Goal: Information Seeking & Learning: Learn about a topic

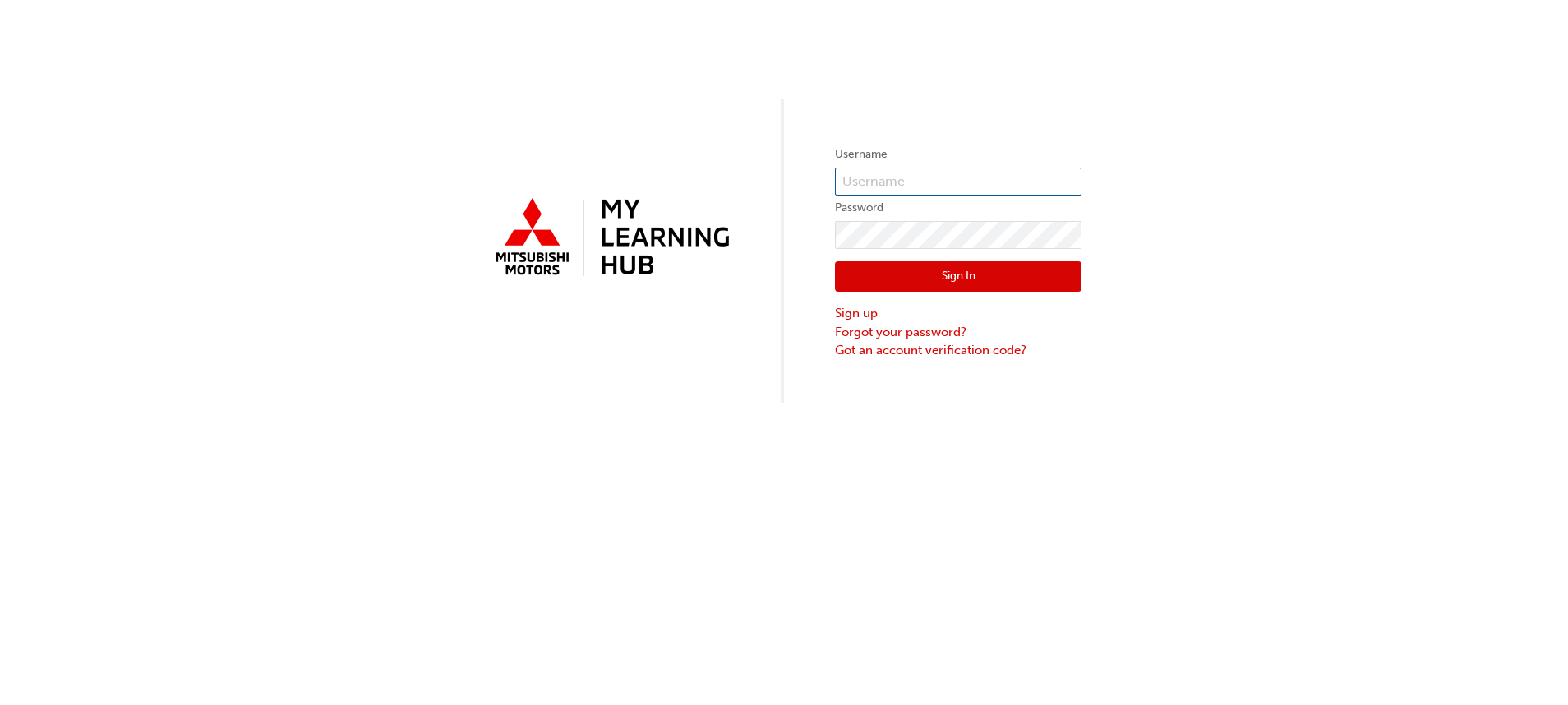
click at [926, 186] on input "text" at bounding box center [958, 181] width 247 height 28
type input "[EMAIL_ADDRESS][DOMAIN_NAME]"
click at [979, 275] on button "Sign In" at bounding box center [958, 276] width 247 height 31
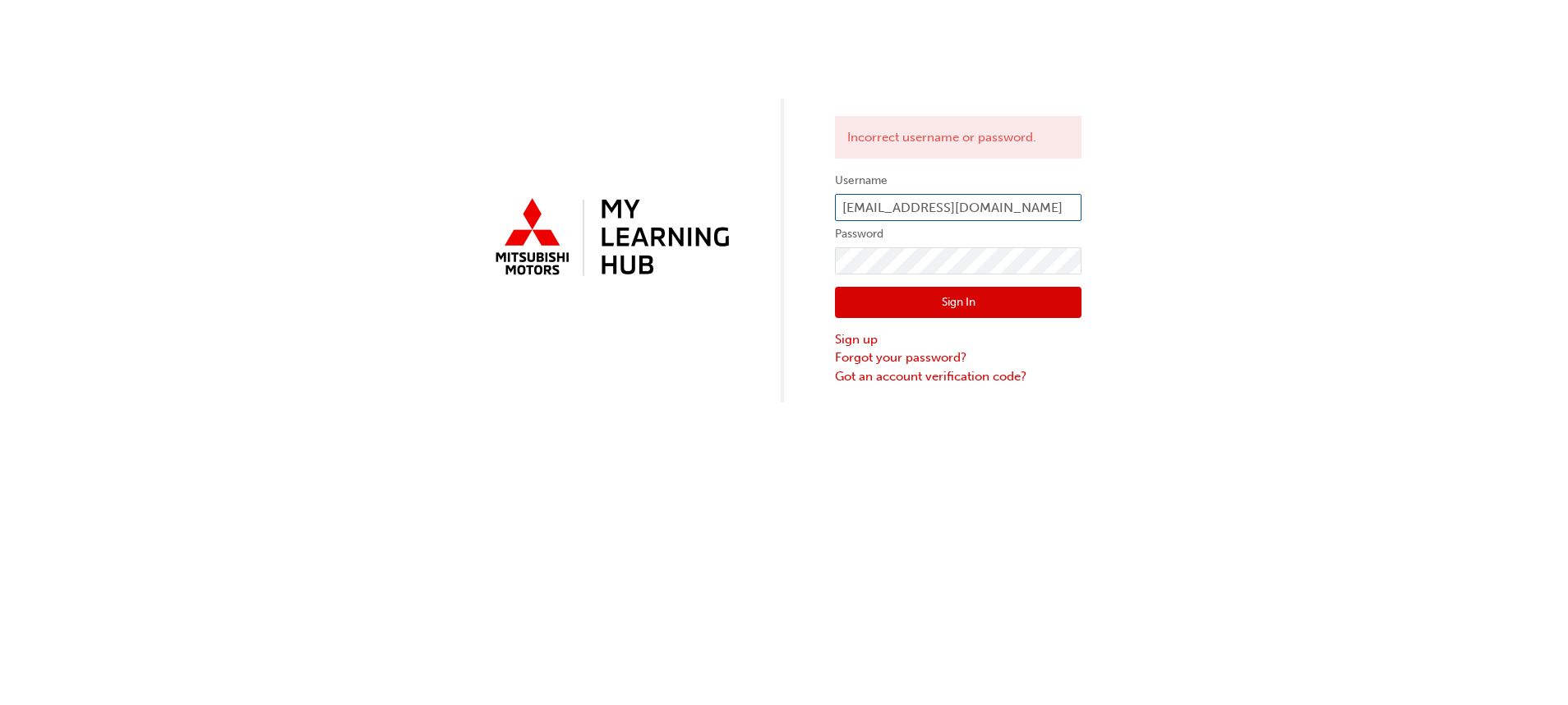
click at [1011, 207] on input "[EMAIL_ADDRESS][DOMAIN_NAME]" at bounding box center [958, 207] width 247 height 28
drag, startPoint x: 991, startPoint y: 205, endPoint x: 821, endPoint y: 235, distance: 172.6
click at [821, 235] on div "Incorrect username or password. Username [EMAIL_ADDRESS][DOMAIN_NAME] Password …" at bounding box center [784, 202] width 1568 height 403
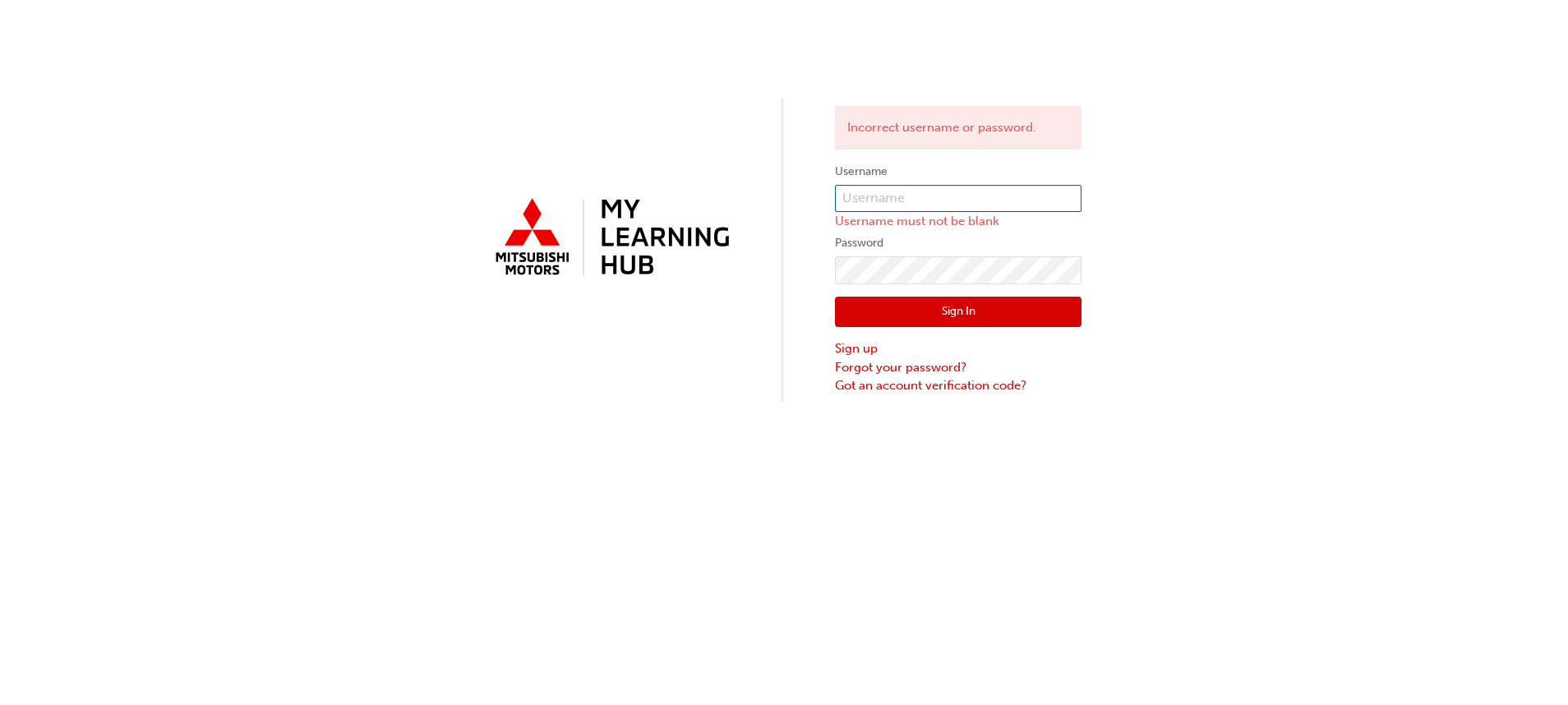
click at [844, 193] on input "text" at bounding box center [958, 198] width 247 height 28
type input "mmalatrantas"
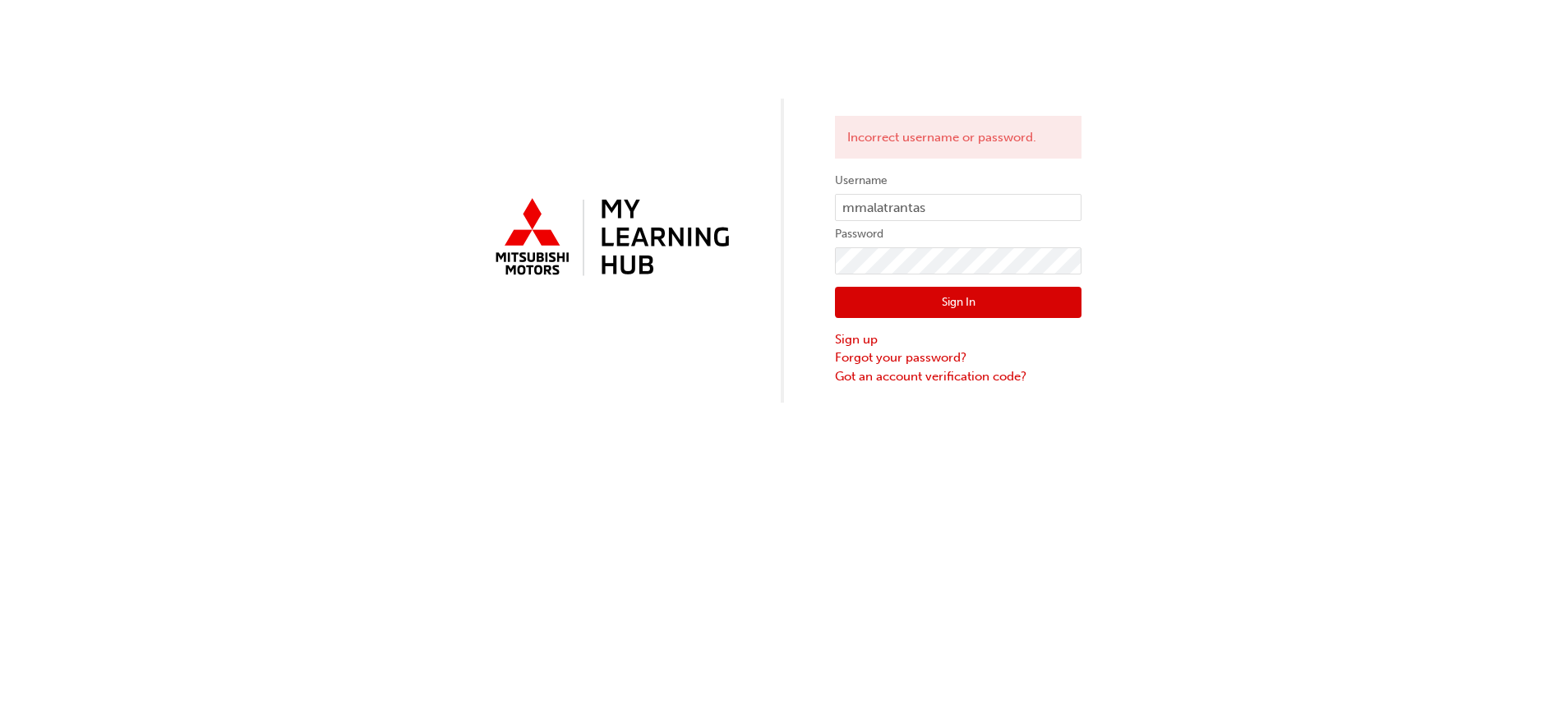
click at [957, 299] on button "Sign In" at bounding box center [958, 302] width 247 height 31
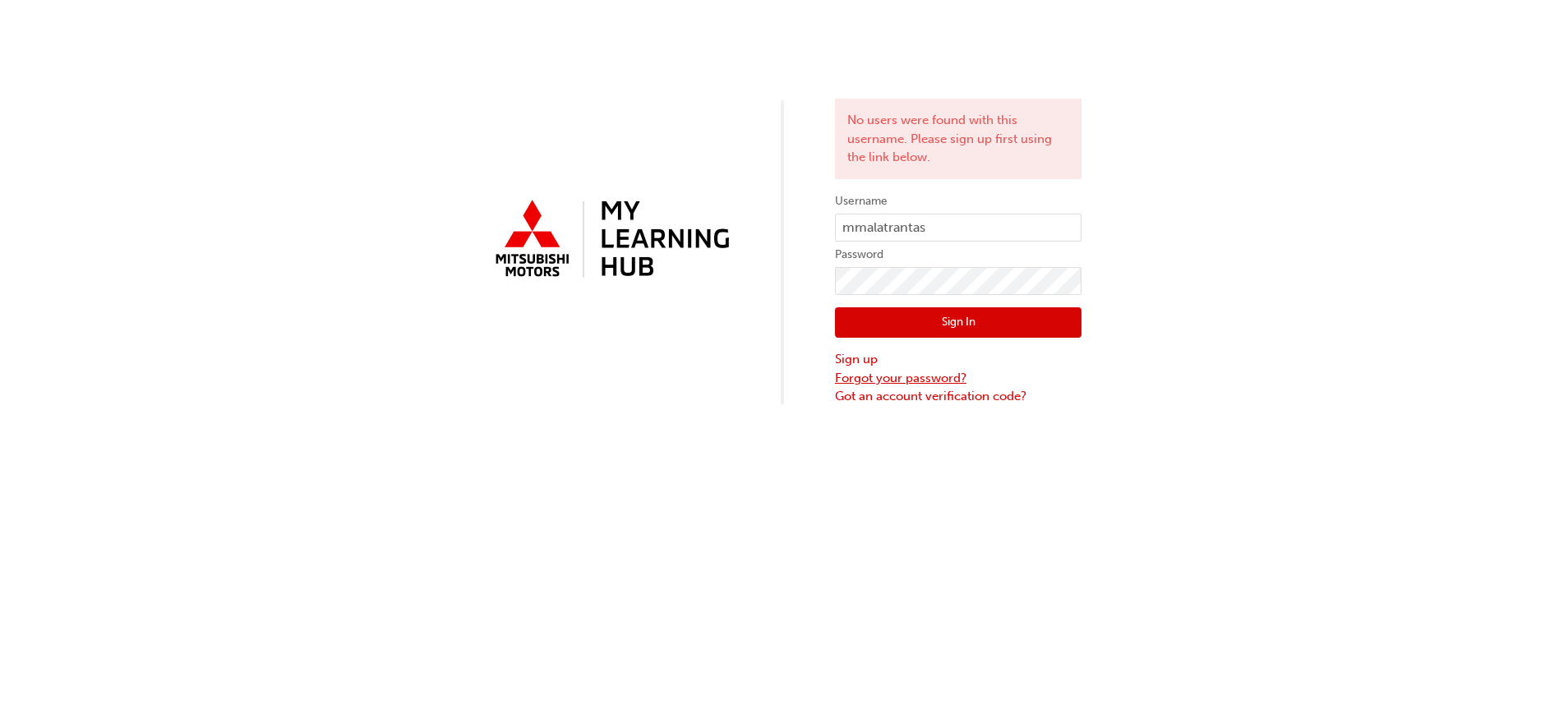
click at [900, 377] on link "Forgot your password?" at bounding box center [958, 378] width 247 height 19
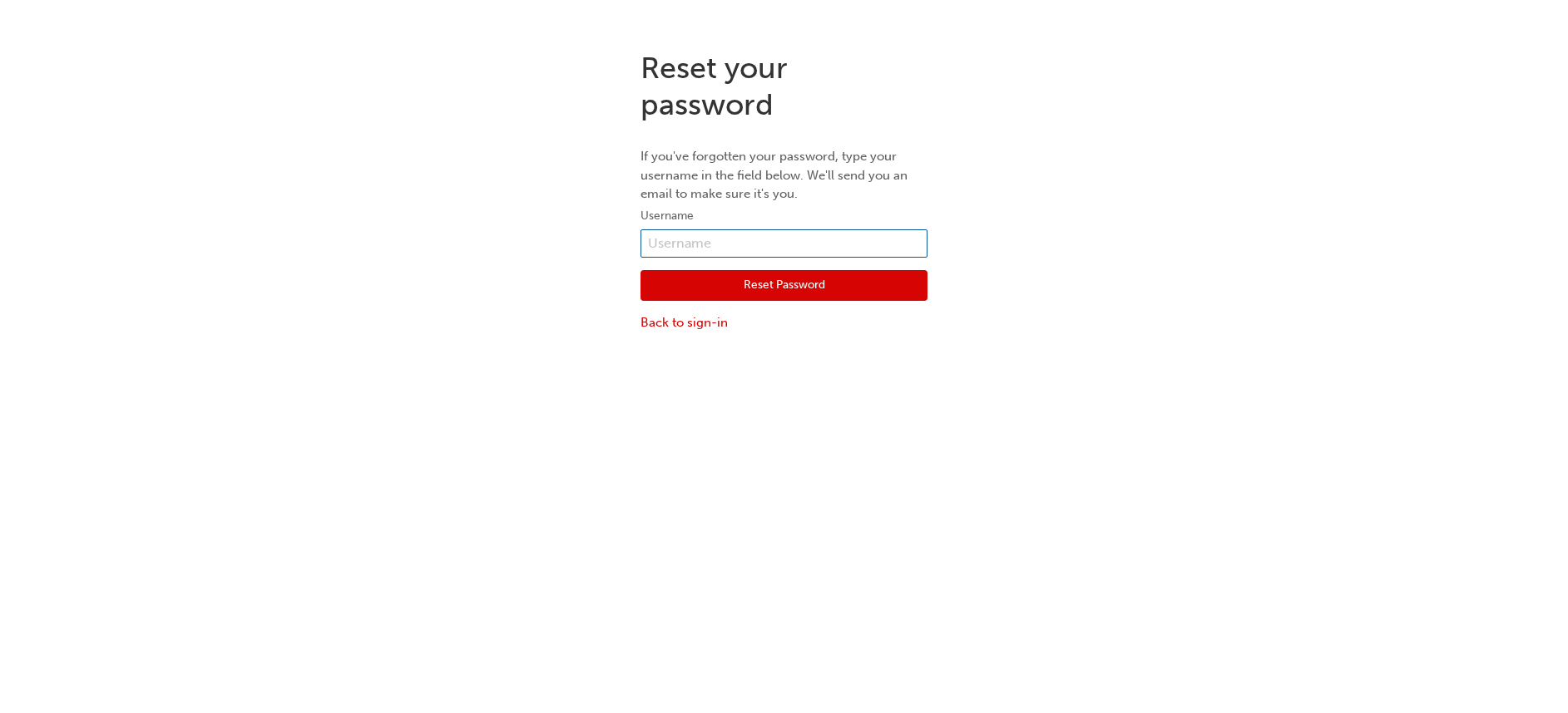
click at [693, 239] on input "text" at bounding box center [784, 242] width 287 height 28
type input "atrantas@mmal.com.au"
click at [762, 282] on button "Reset Password" at bounding box center [784, 286] width 287 height 31
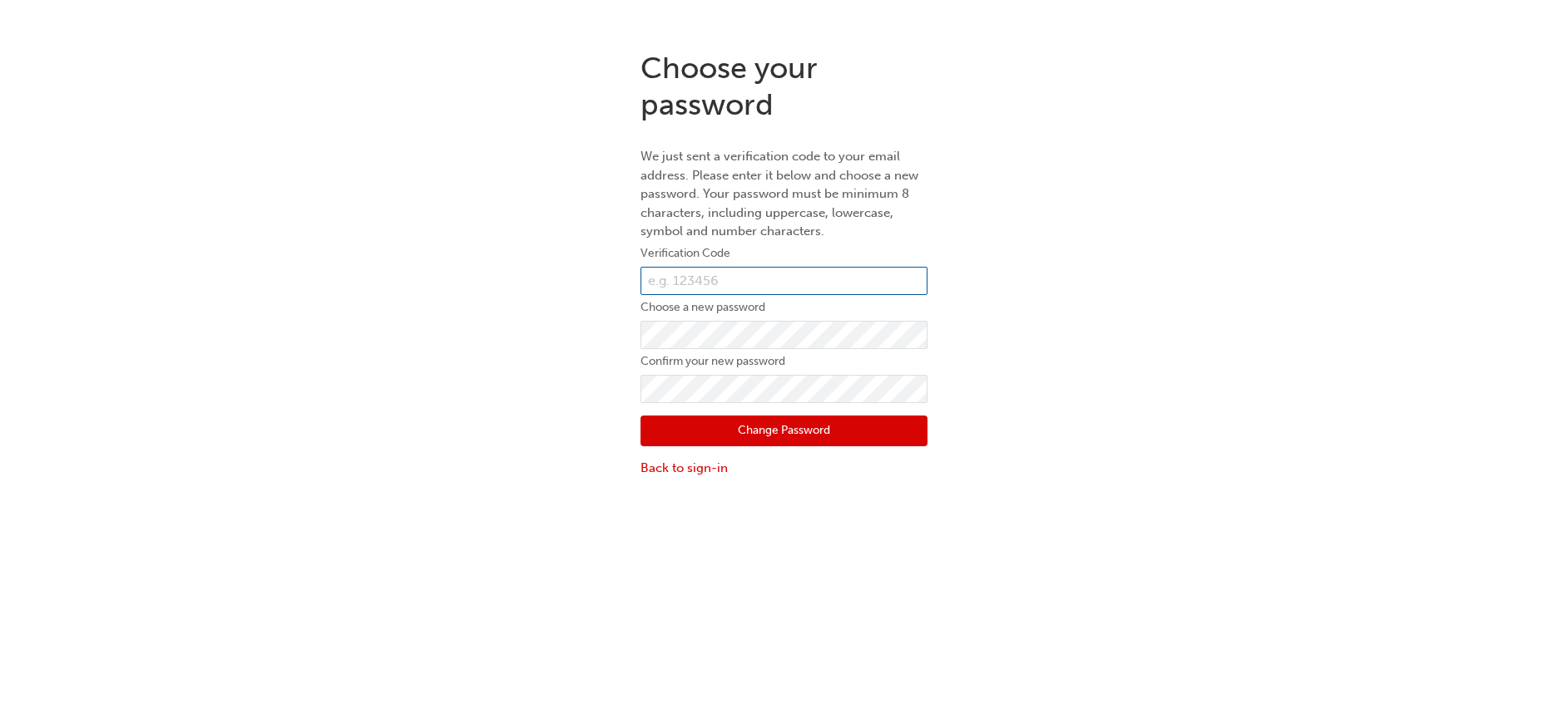
click at [672, 274] on input "text" at bounding box center [784, 280] width 287 height 28
type input "723059"
click at [779, 427] on button "Change Password" at bounding box center [784, 431] width 287 height 31
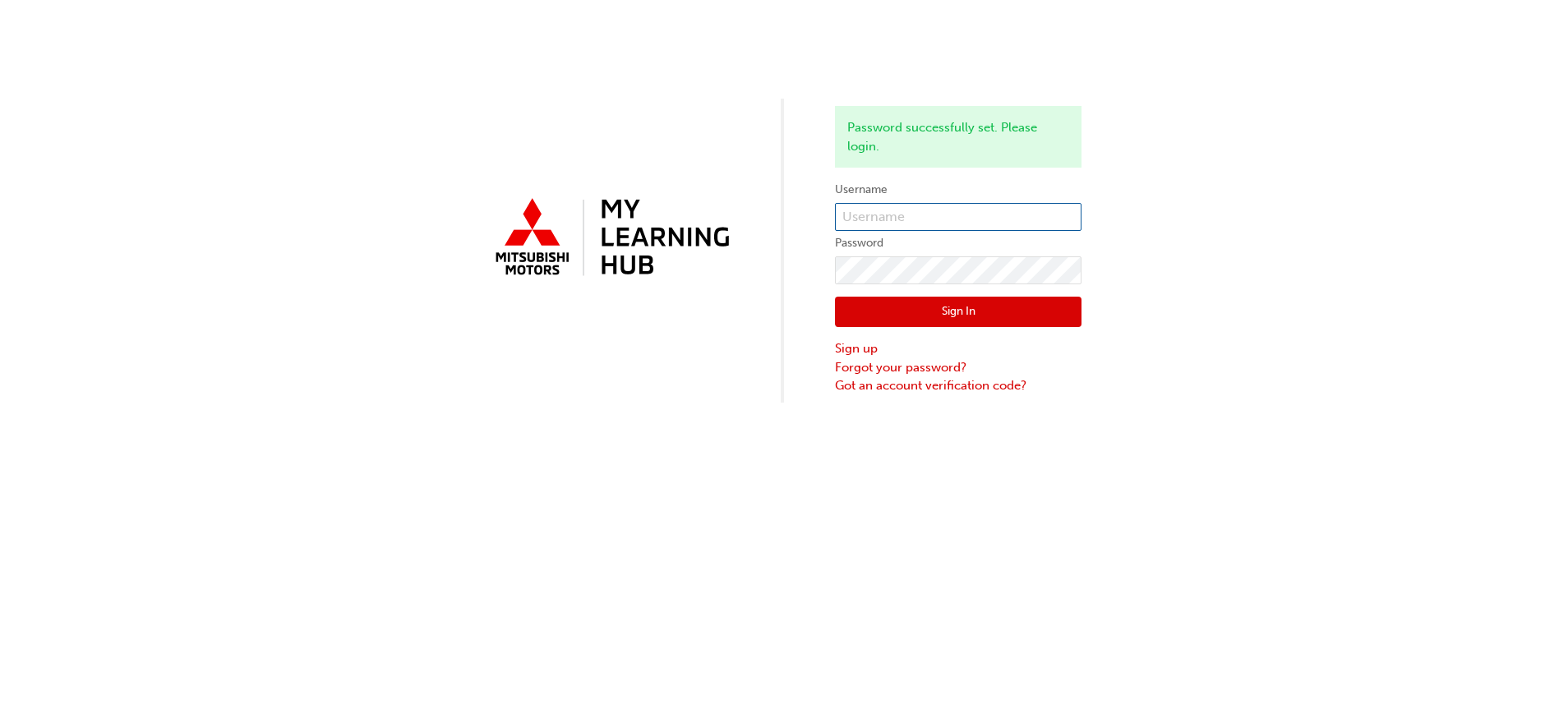
click at [955, 215] on input "text" at bounding box center [958, 217] width 247 height 28
type input "atrantas@mmal.com.au"
click at [967, 308] on button "Sign In" at bounding box center [958, 312] width 247 height 31
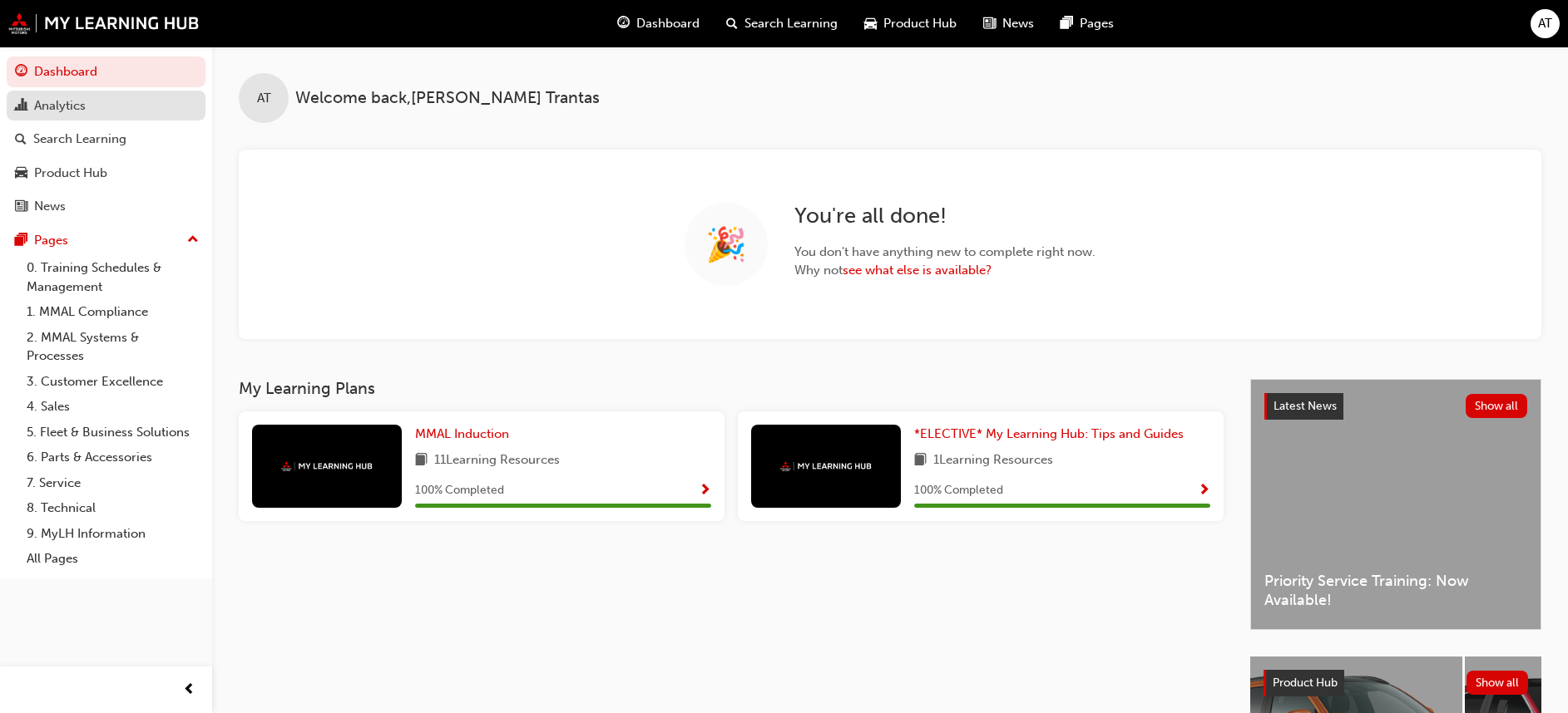
click at [49, 106] on div "Analytics" at bounding box center [59, 105] width 51 height 19
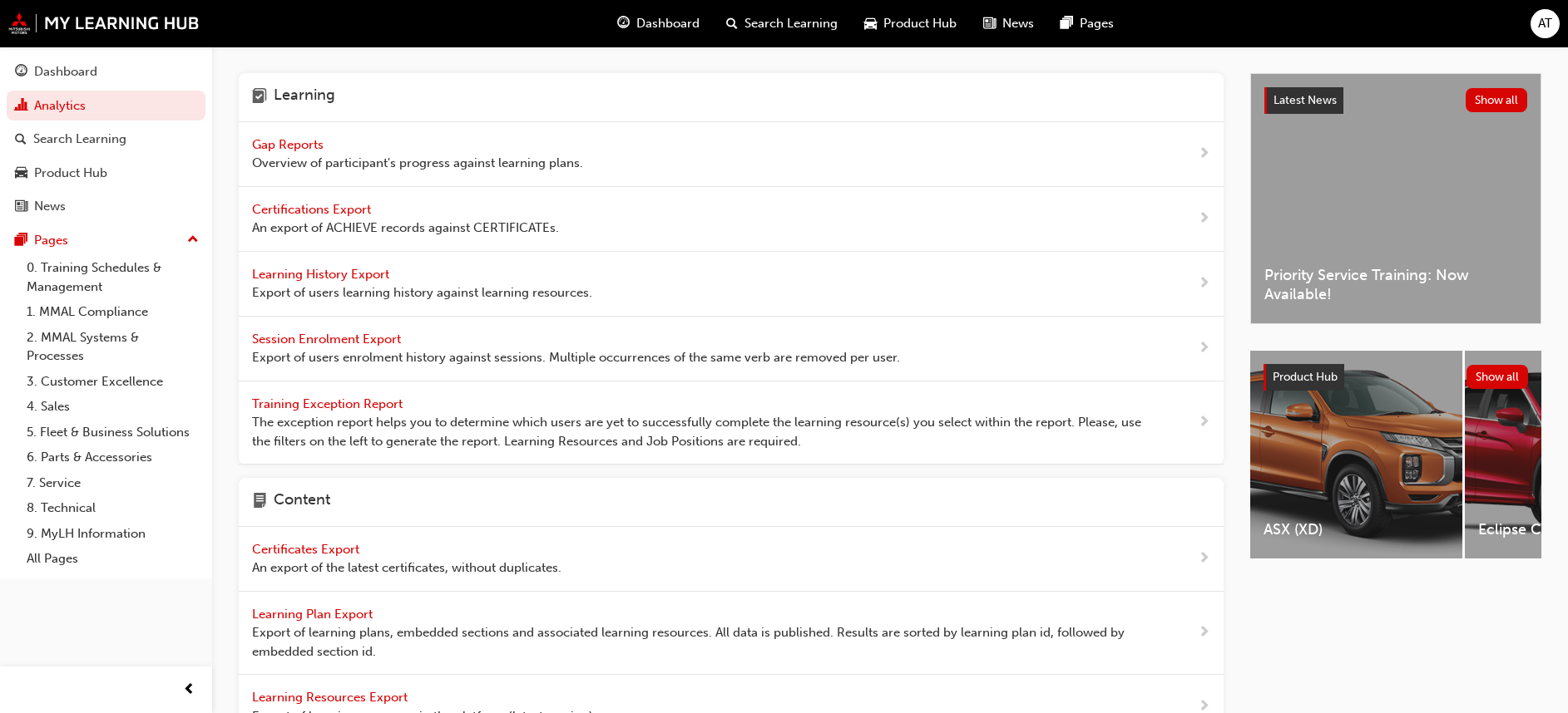
click at [289, 141] on span "Gap Reports" at bounding box center [288, 145] width 75 height 15
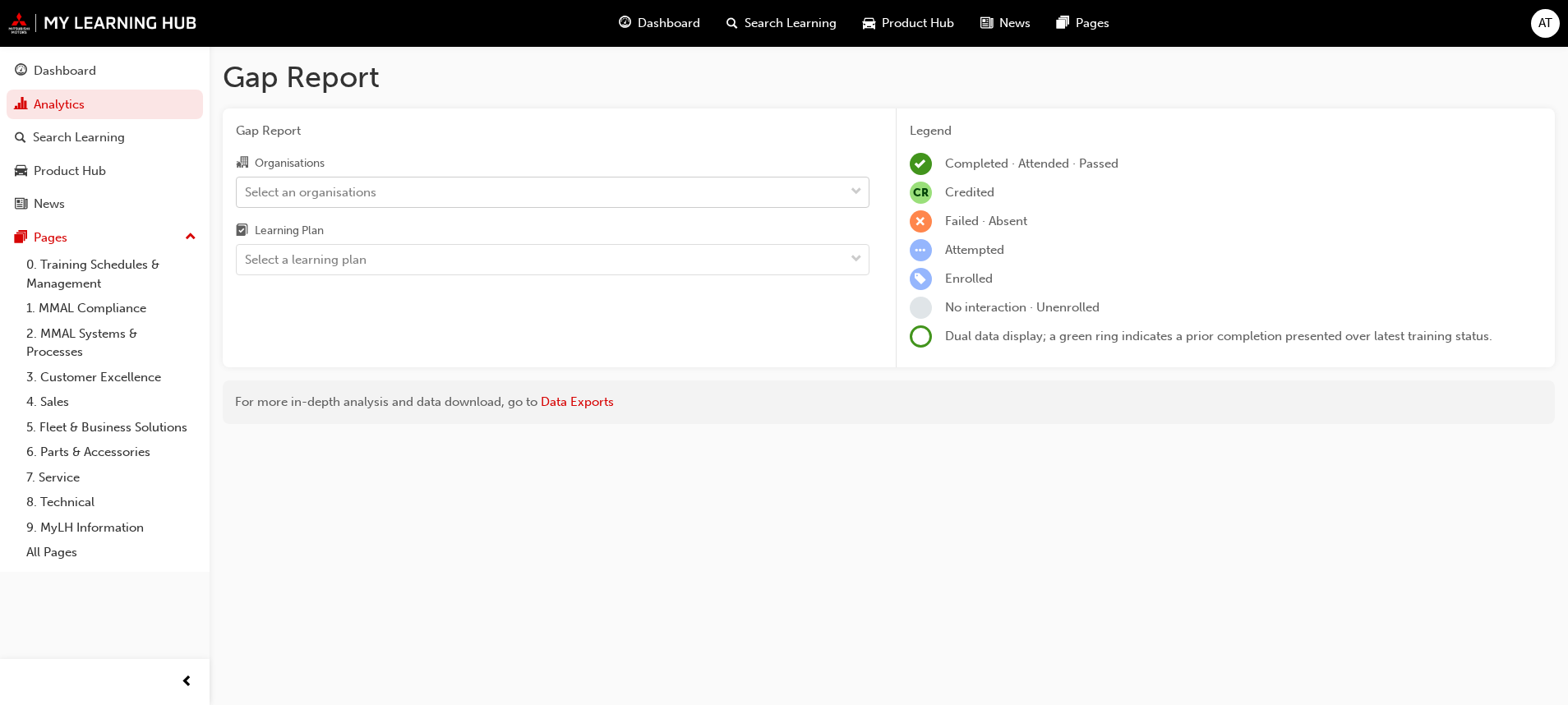
click at [861, 193] on span "down-icon" at bounding box center [856, 193] width 12 height 21
click at [247, 193] on input "Organisations Select an organisations" at bounding box center [246, 191] width 2 height 14
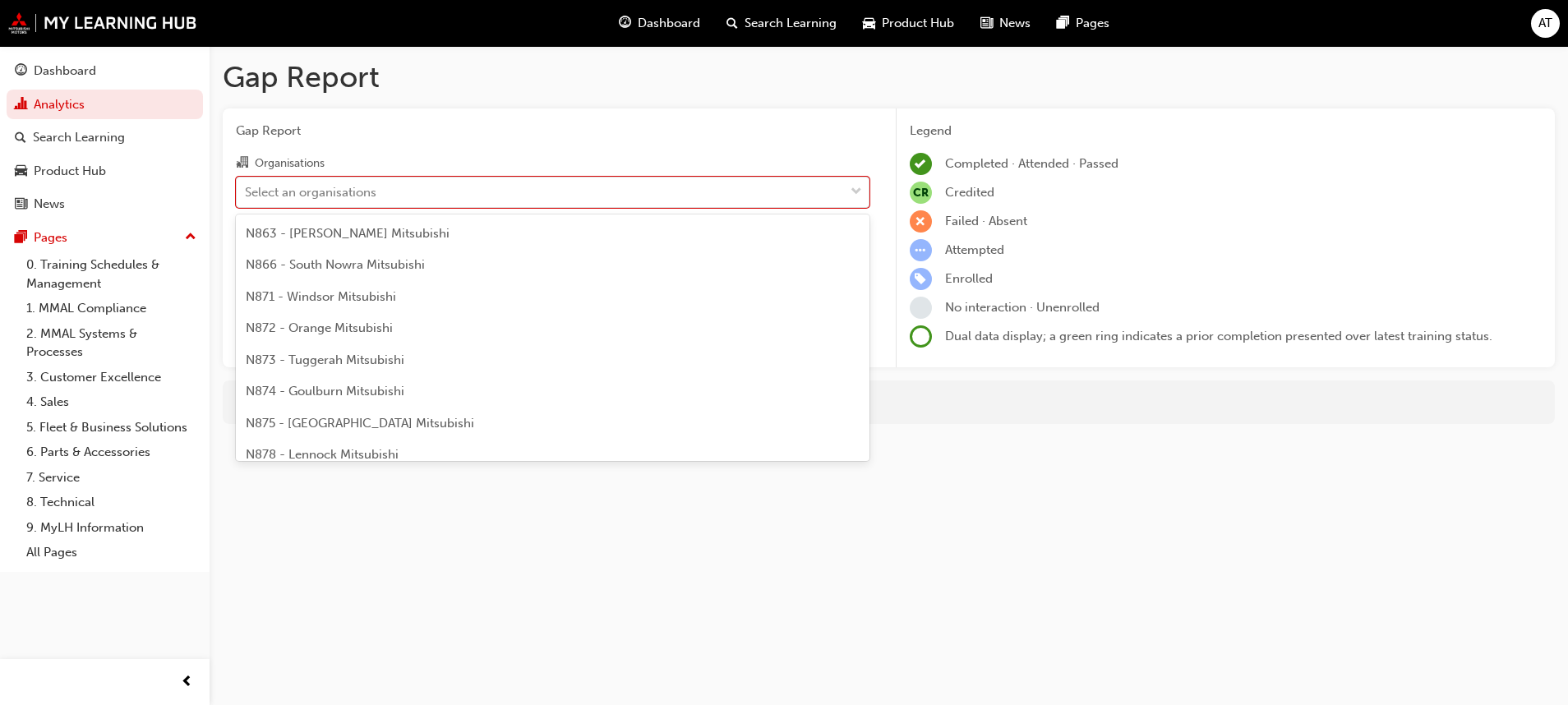
scroll to position [1479, 0]
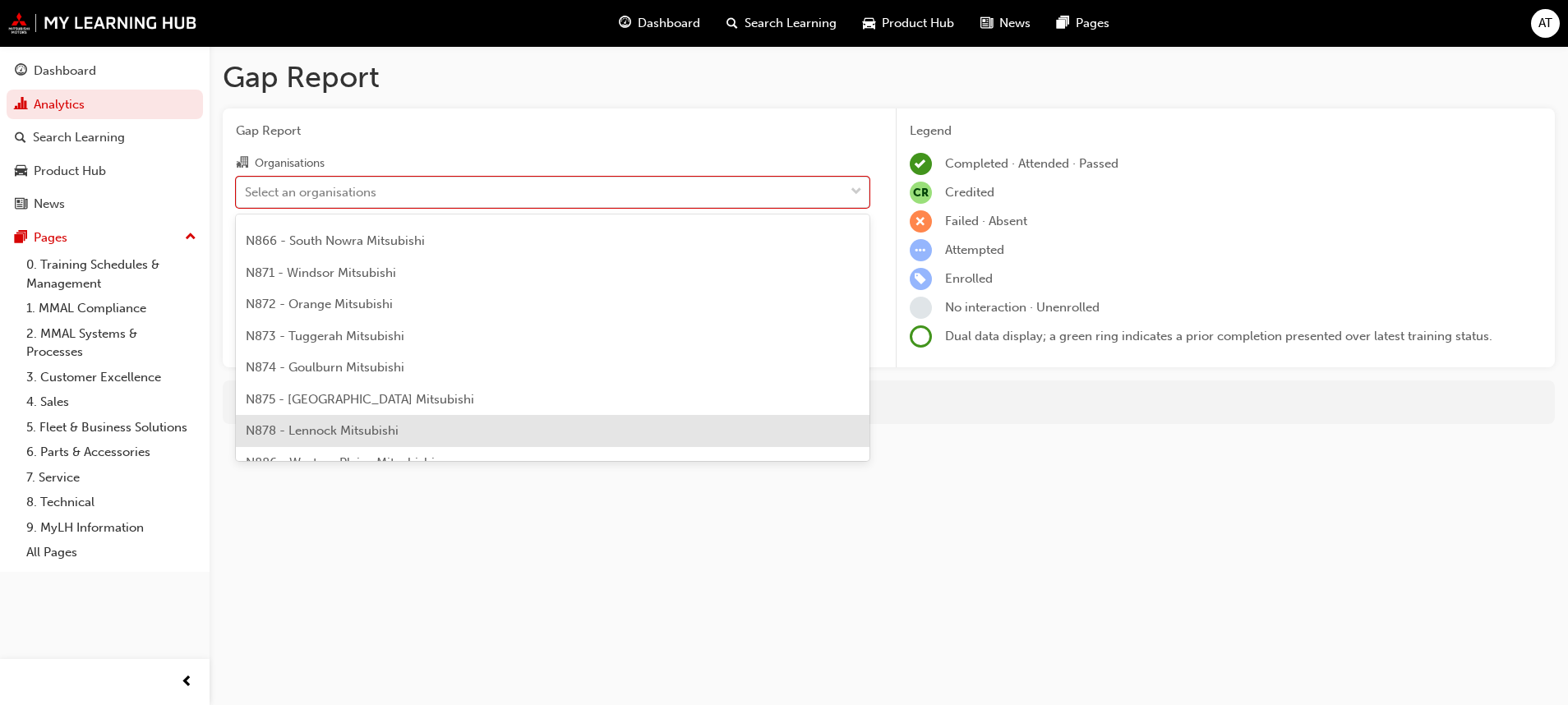
click at [394, 431] on span "N878 - Lennock Mitsubishi" at bounding box center [322, 431] width 153 height 15
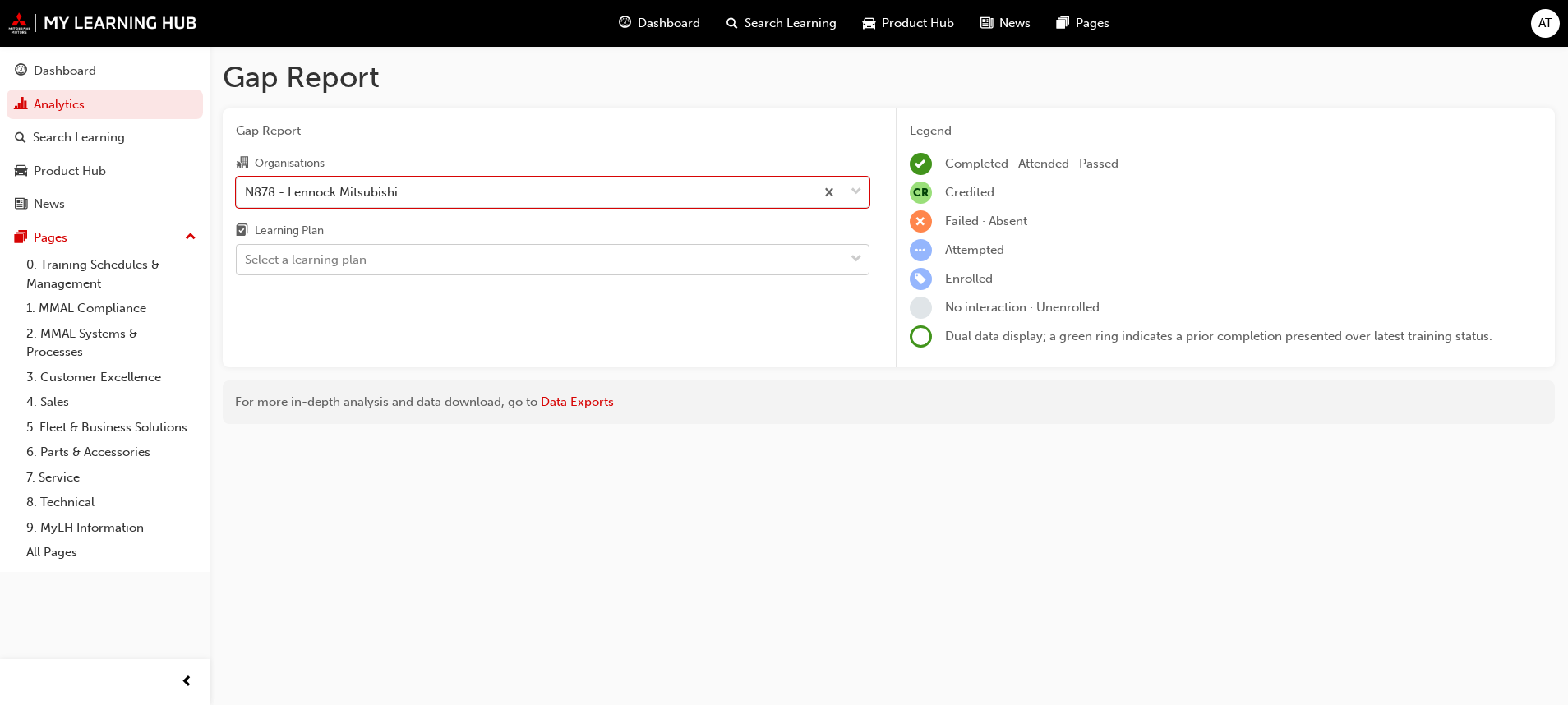
click at [851, 257] on span "down-icon" at bounding box center [856, 259] width 12 height 21
click at [247, 257] on input "Learning Plan Select a learning plan" at bounding box center [246, 259] width 2 height 14
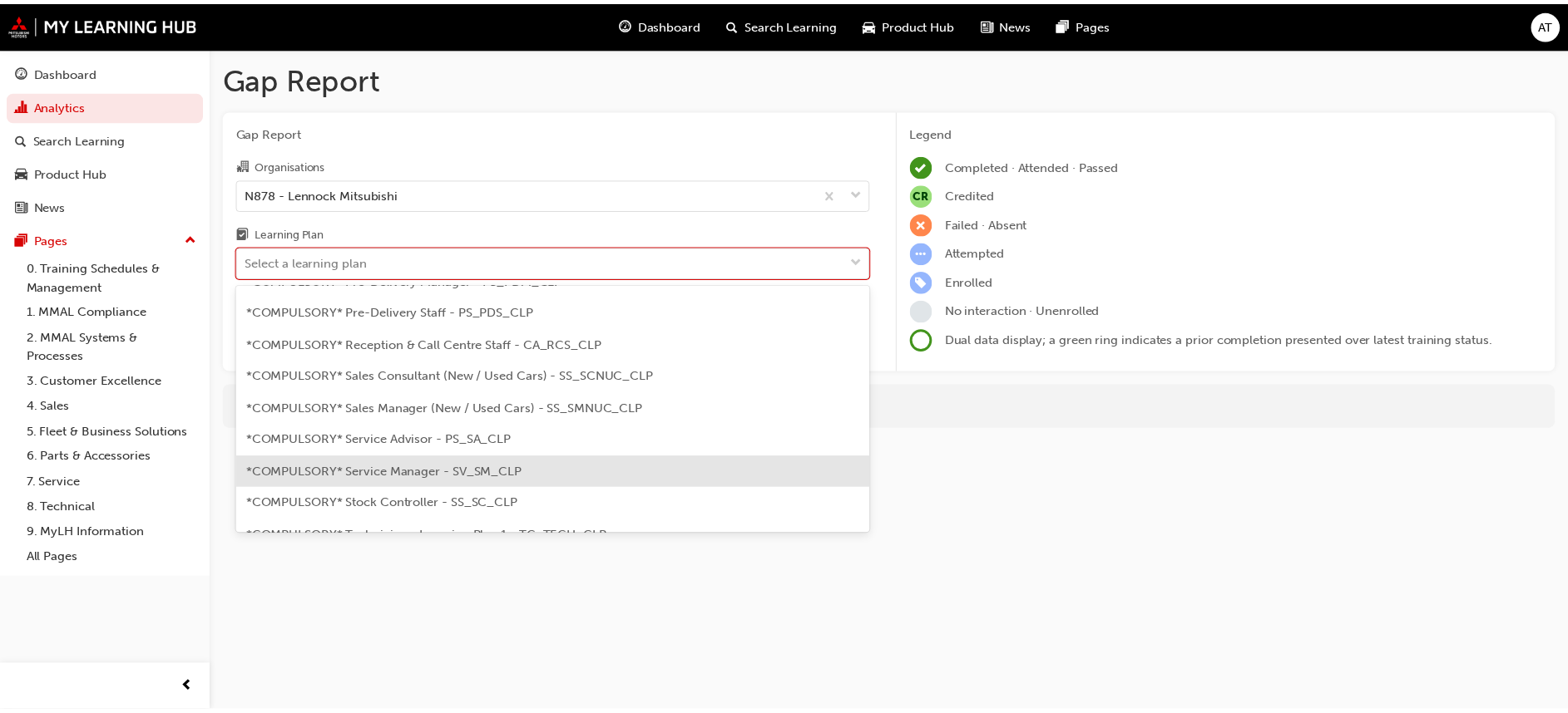
scroll to position [564, 0]
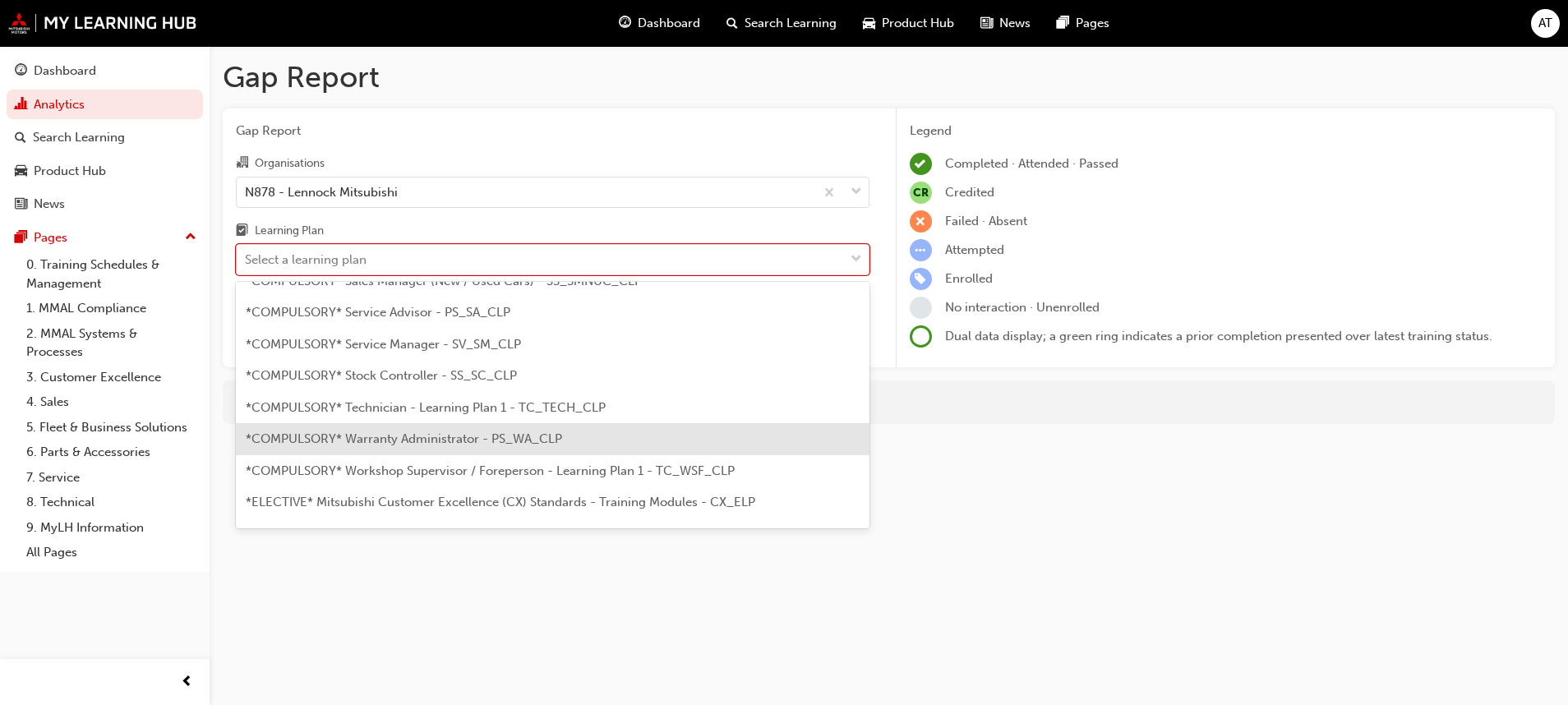
click at [447, 437] on span "*COMPULSORY* Warranty Administrator - PS_WA_CLP" at bounding box center [404, 439] width 316 height 15
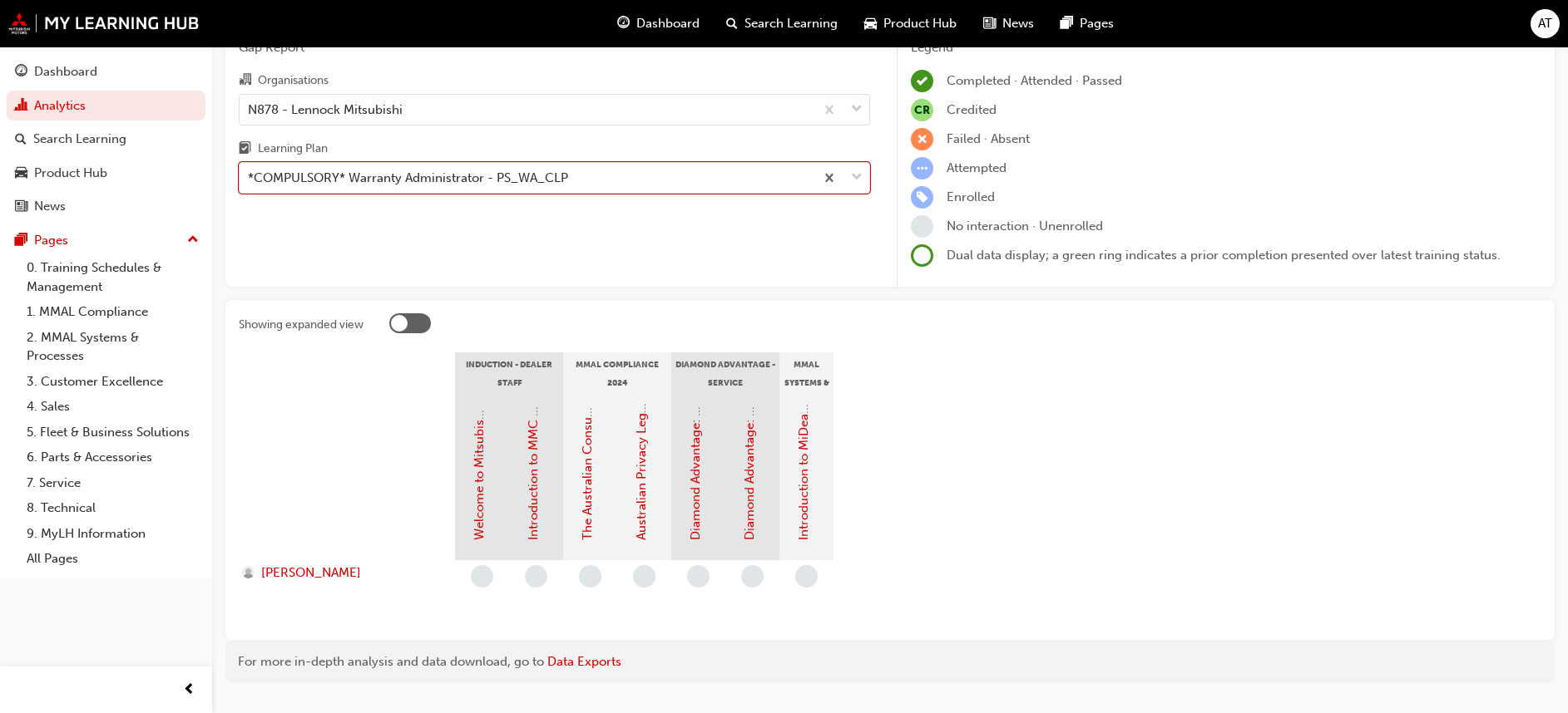
scroll to position [123, 0]
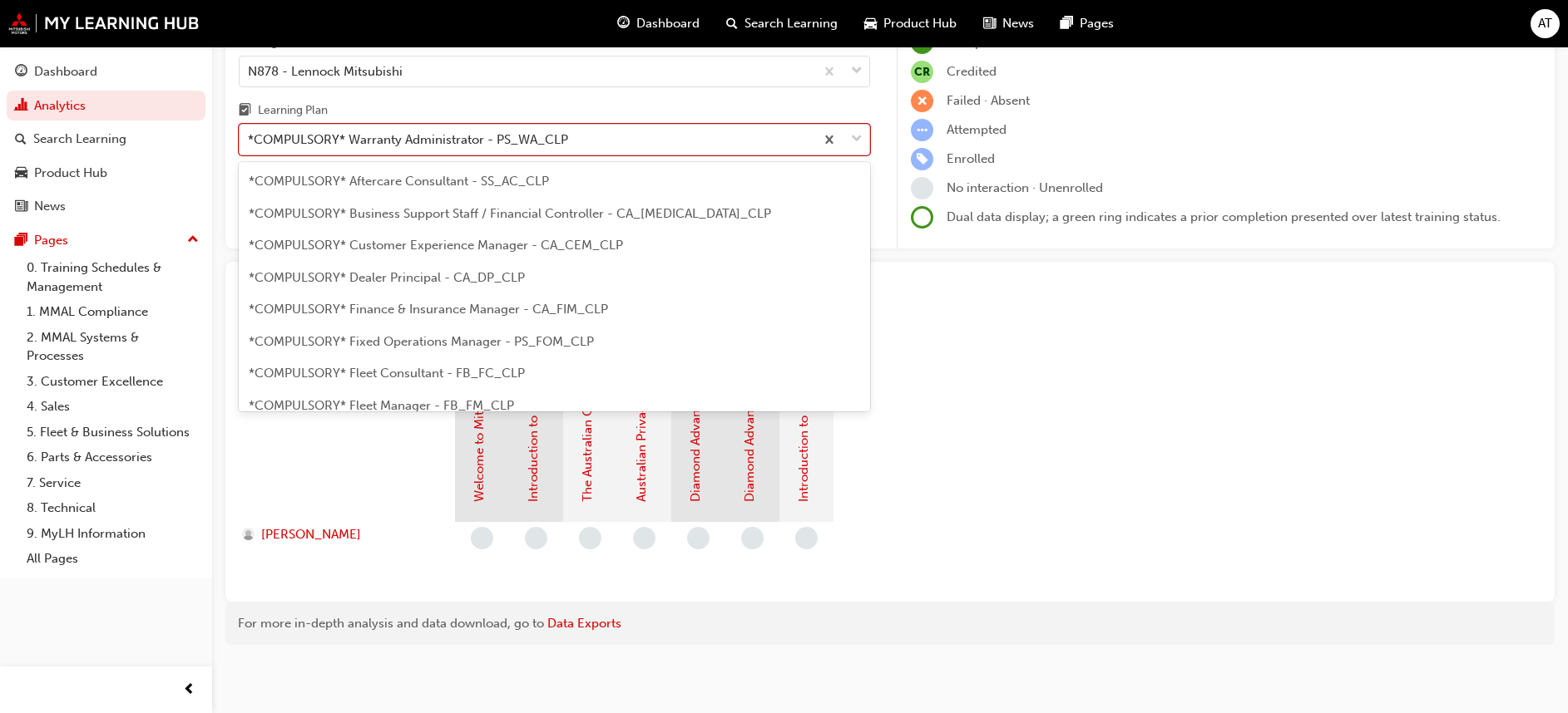
click at [860, 137] on span "down-icon" at bounding box center [856, 139] width 12 height 22
click at [250, 137] on input "Learning Plan option *COMPULSORY* Warranty Administrator - PS_WA_CLP, selected.…" at bounding box center [249, 139] width 2 height 14
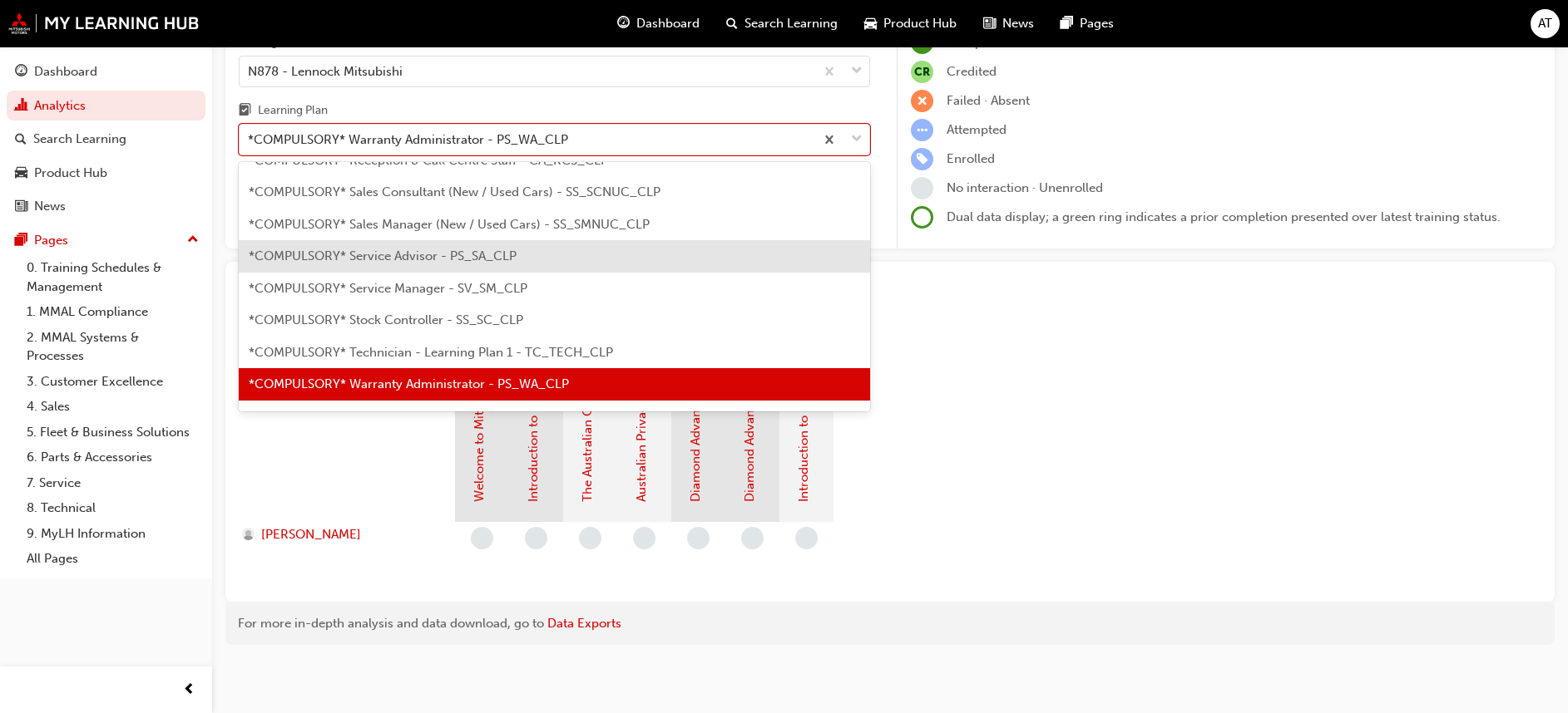
click at [412, 246] on div "*COMPULSORY* Service Advisor - PS_SA_CLP" at bounding box center [554, 256] width 632 height 32
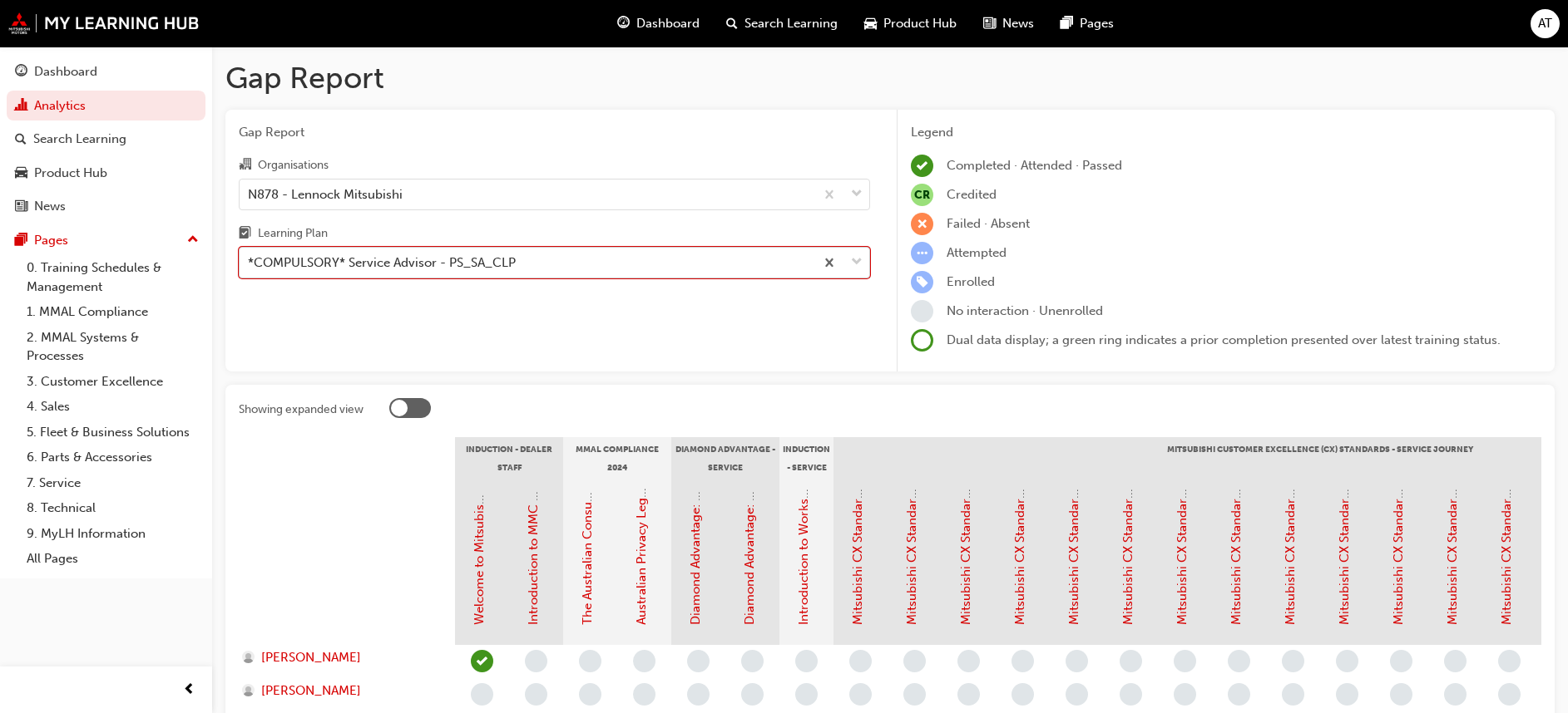
click at [858, 258] on span "down-icon" at bounding box center [856, 262] width 12 height 22
click at [250, 258] on input "Learning Plan option *COMPULSORY* Service Advisor - PS_SA_CLP, selected. 0 resu…" at bounding box center [249, 262] width 2 height 14
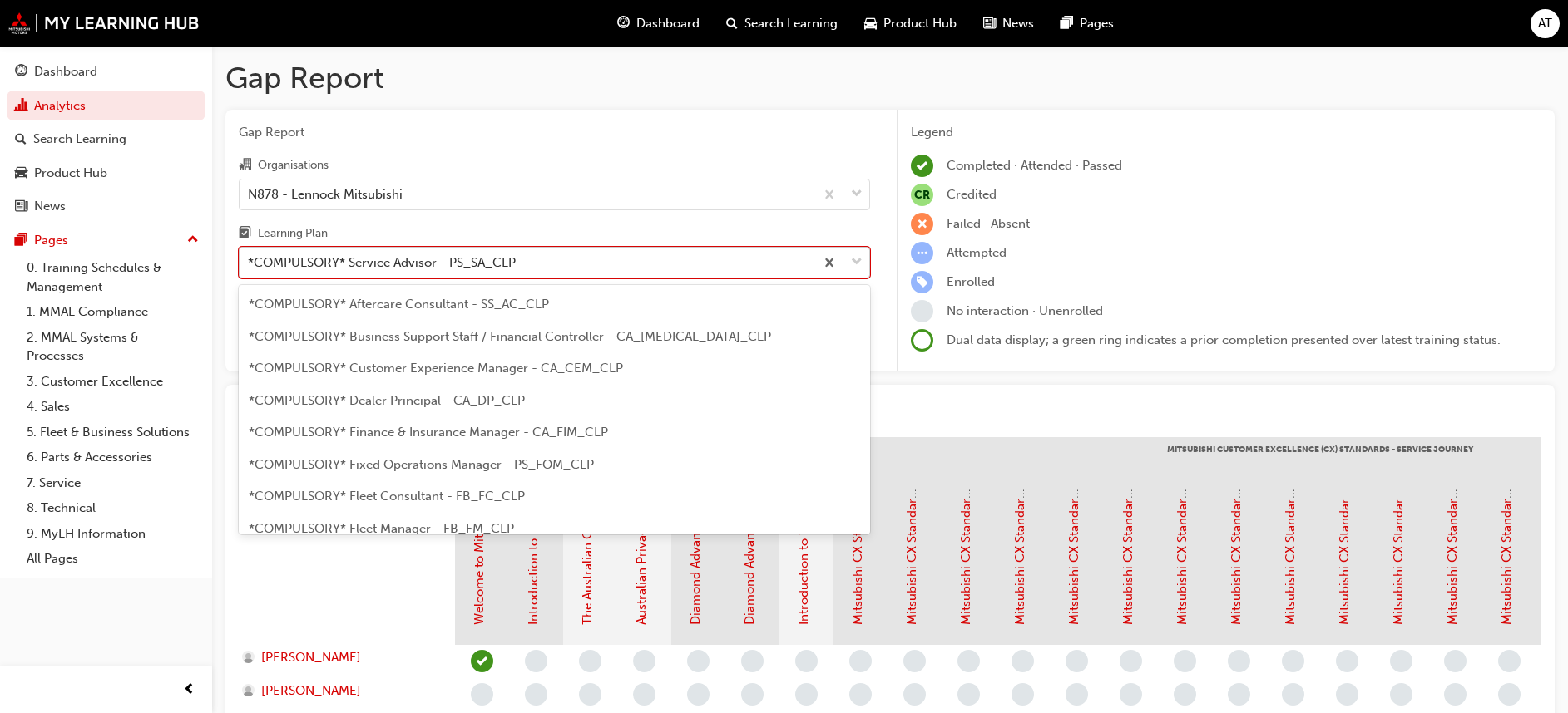
scroll to position [374, 0]
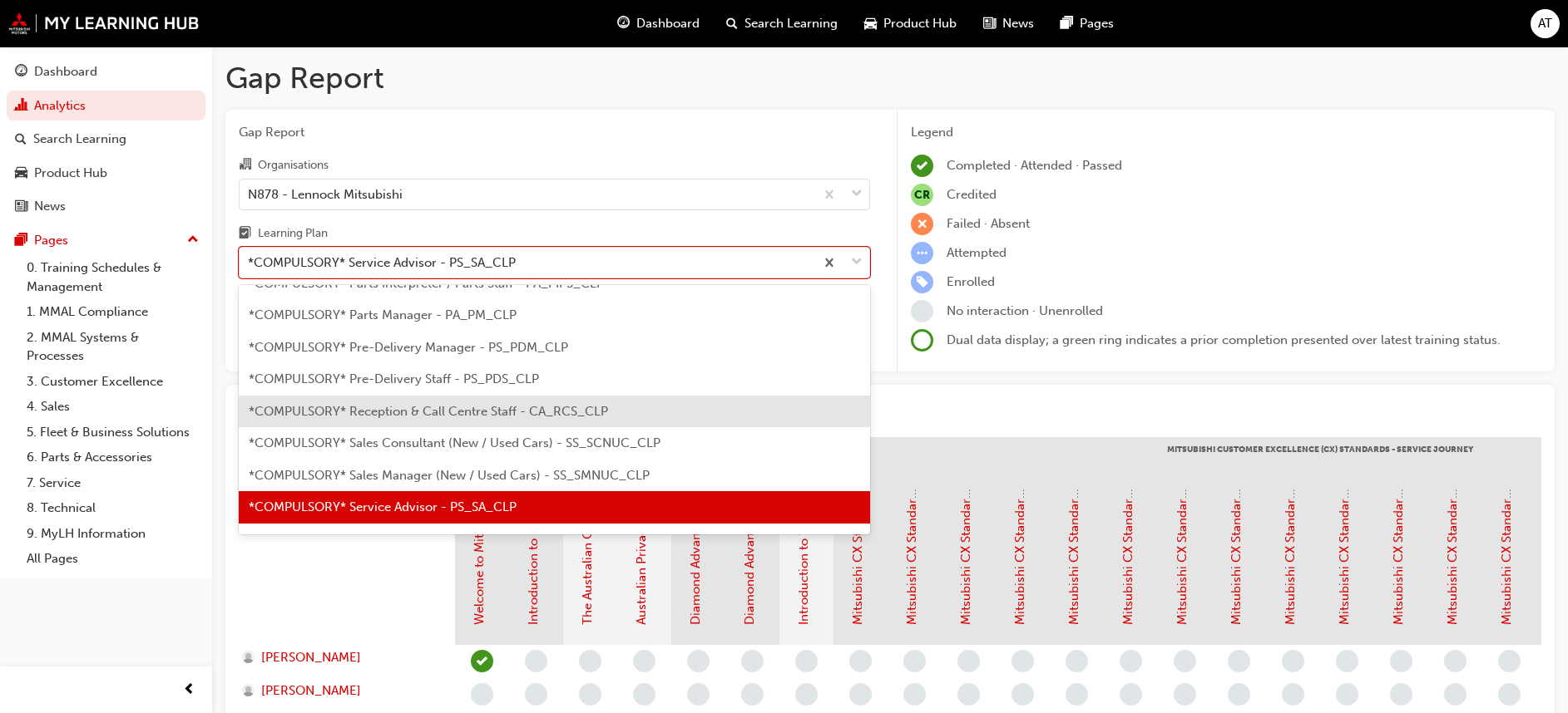
click at [475, 404] on span "*COMPULSORY* Reception & Call Centre Staff - CA_RCS_CLP" at bounding box center [429, 411] width 359 height 15
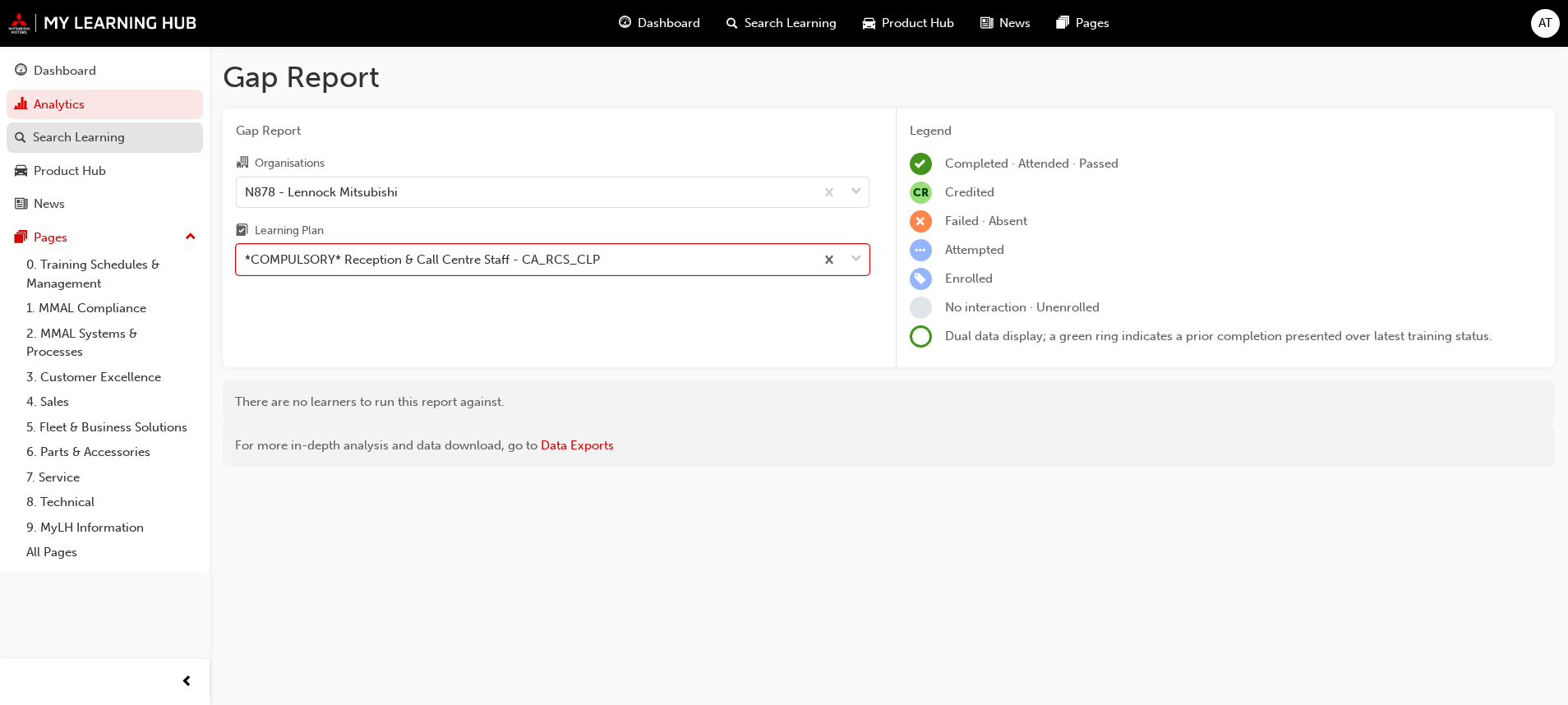
click at [49, 133] on div "Search Learning" at bounding box center [79, 137] width 92 height 19
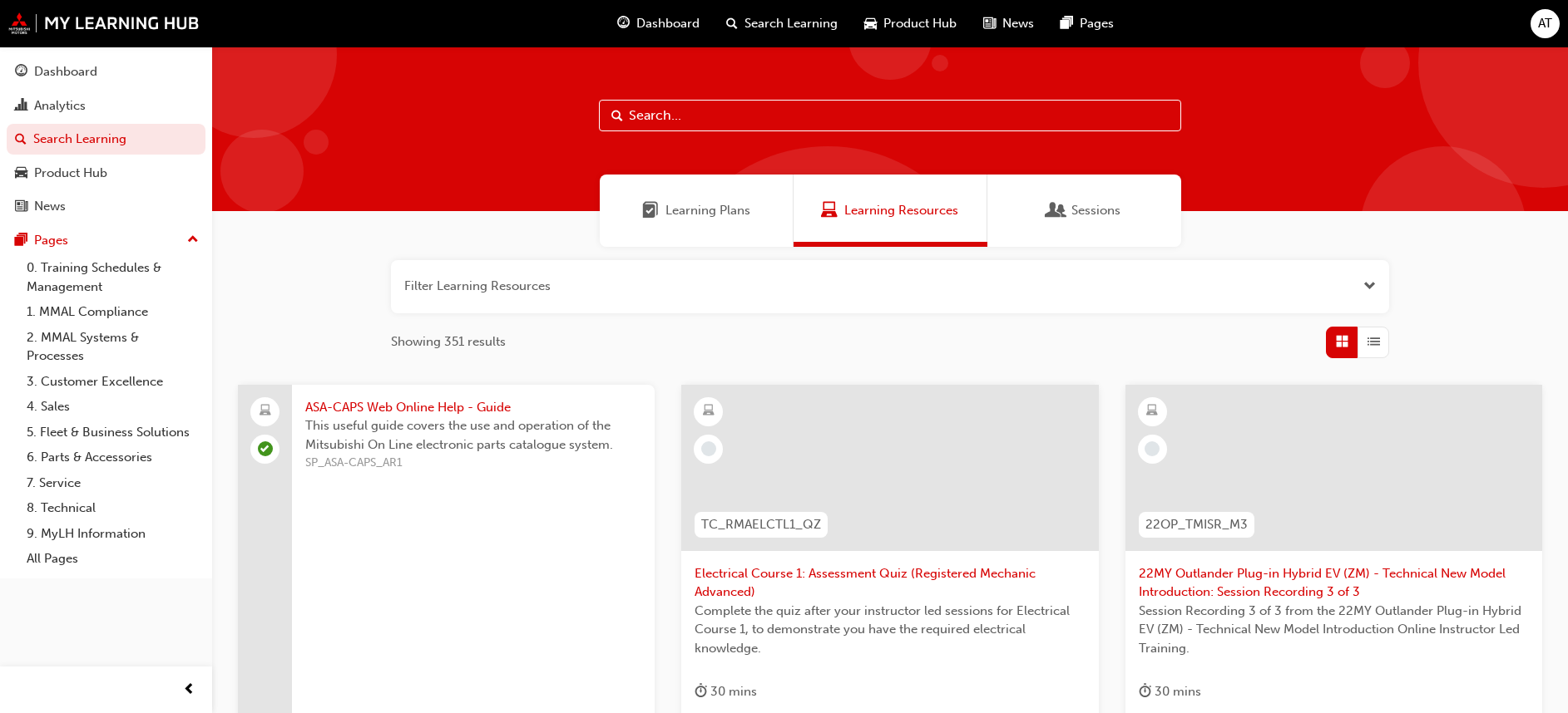
click at [737, 121] on input "text" at bounding box center [890, 115] width 582 height 31
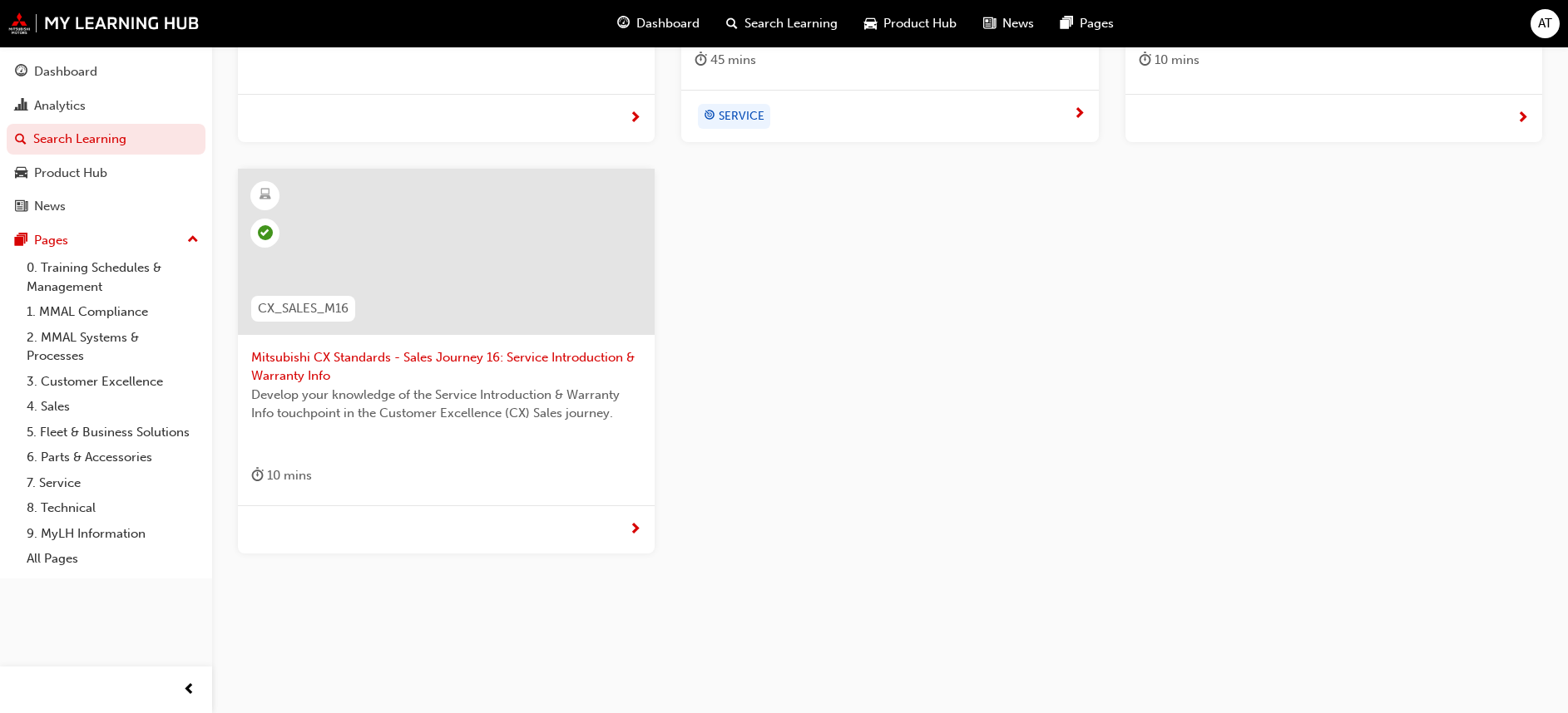
scroll to position [633, 0]
type input "warranty"
click at [340, 363] on span "Mitsubishi CX Standards - Sales Journey 16: Service Introduction & Warranty Info" at bounding box center [447, 365] width 390 height 38
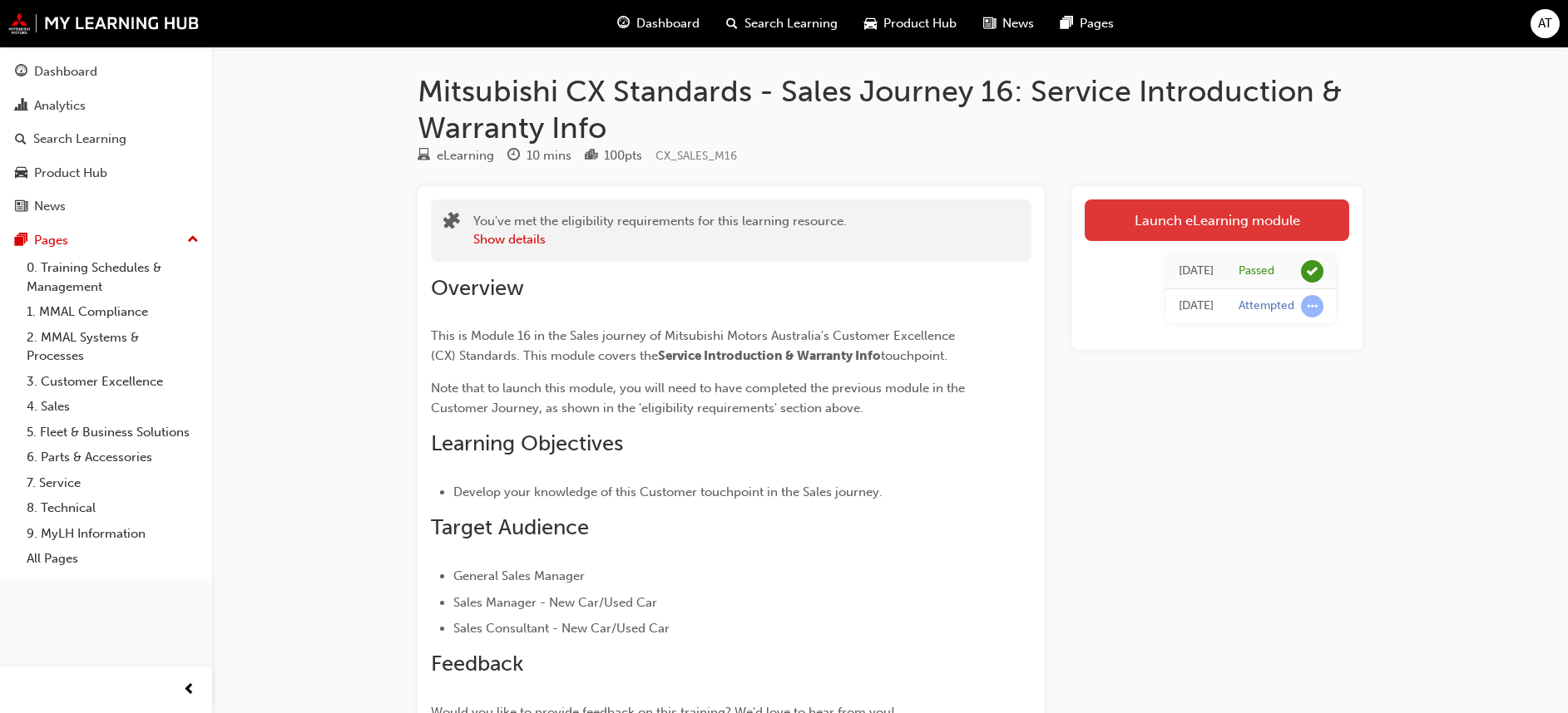
click at [1225, 224] on link "Launch eLearning module" at bounding box center [1217, 220] width 264 height 41
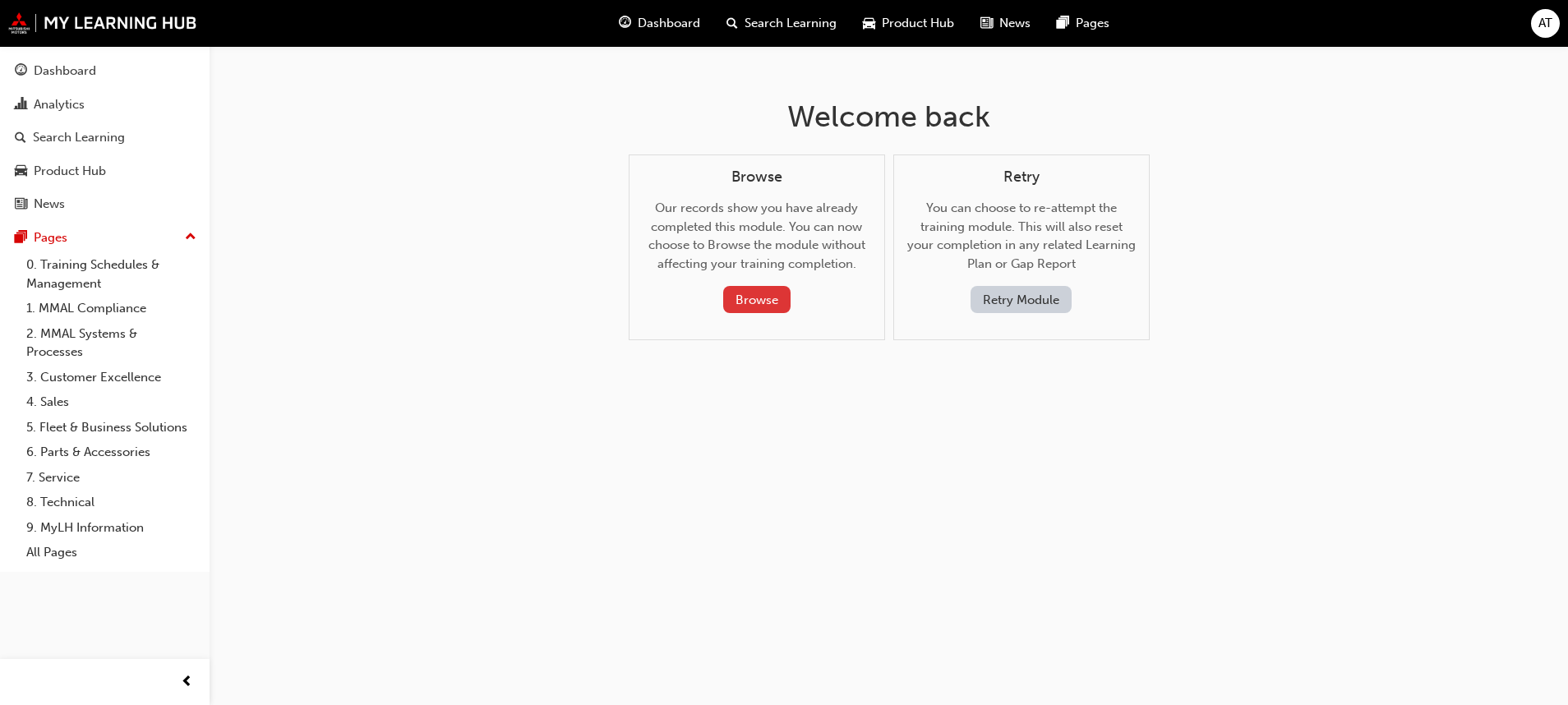
click at [752, 305] on button "Browse" at bounding box center [757, 299] width 67 height 28
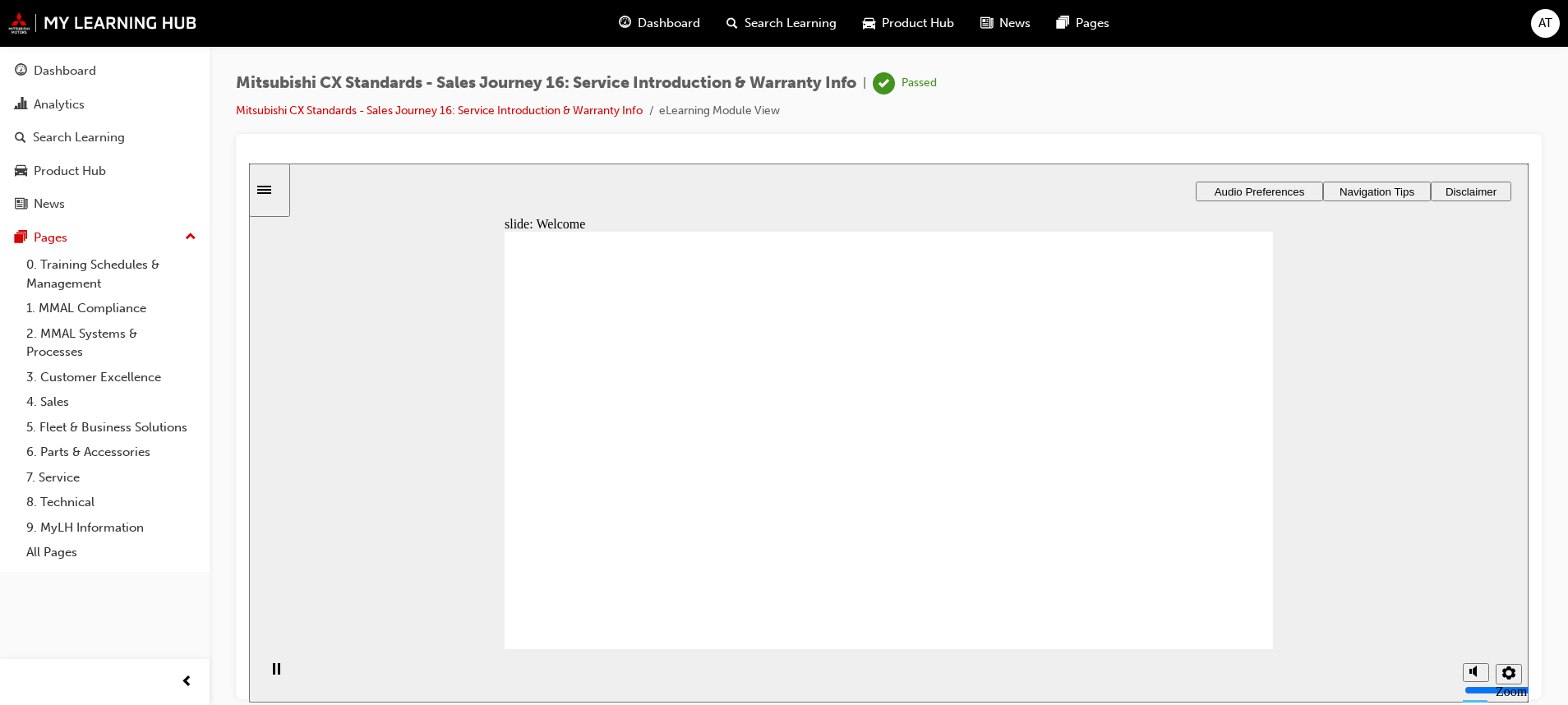
click at [57, 474] on link "7. Service" at bounding box center [111, 478] width 183 height 26
